Goal: Task Accomplishment & Management: Manage account settings

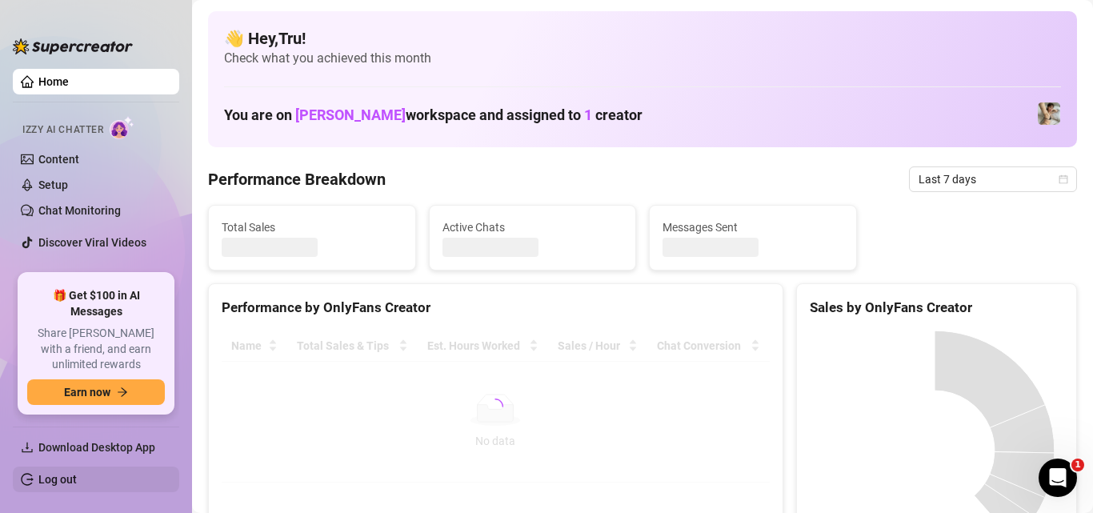
click at [38, 479] on link "Log out" at bounding box center [57, 479] width 38 height 13
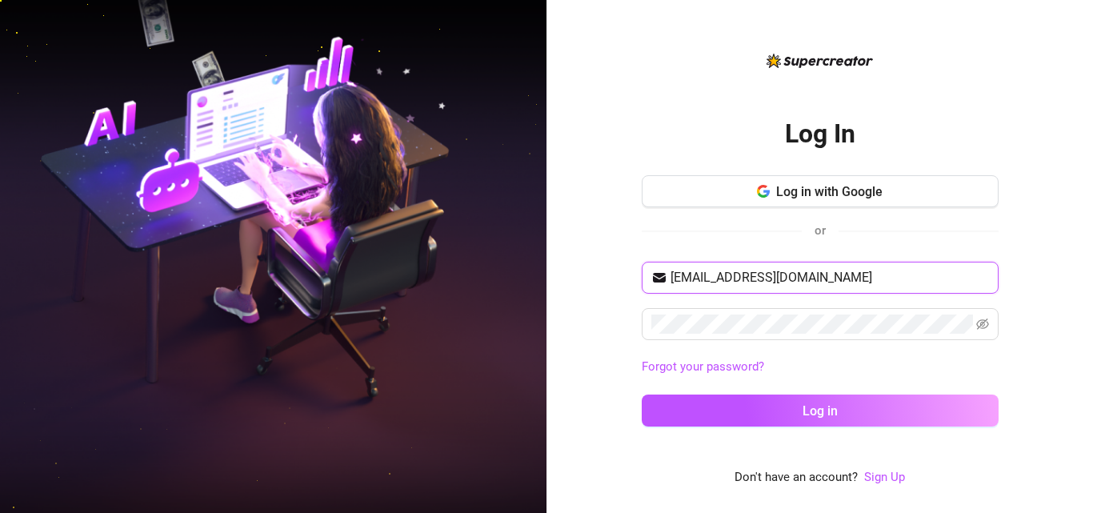
click at [720, 277] on input "[EMAIL_ADDRESS][DOMAIN_NAME]" at bounding box center [829, 277] width 318 height 19
type input "[EMAIL_ADDRESS][DOMAIN_NAME]"
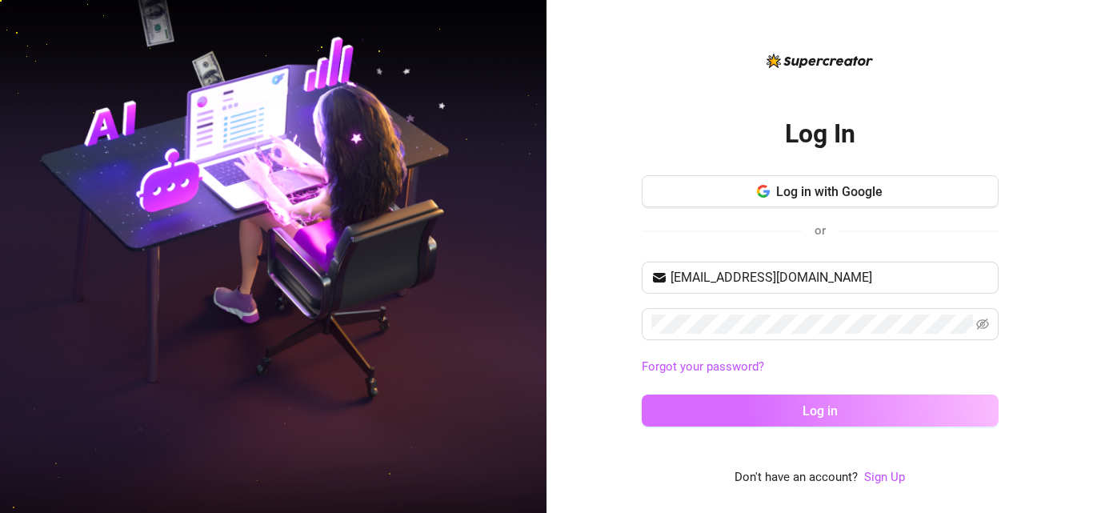
click at [769, 408] on button "Log in" at bounding box center [820, 410] width 357 height 32
